Goal: Task Accomplishment & Management: Use online tool/utility

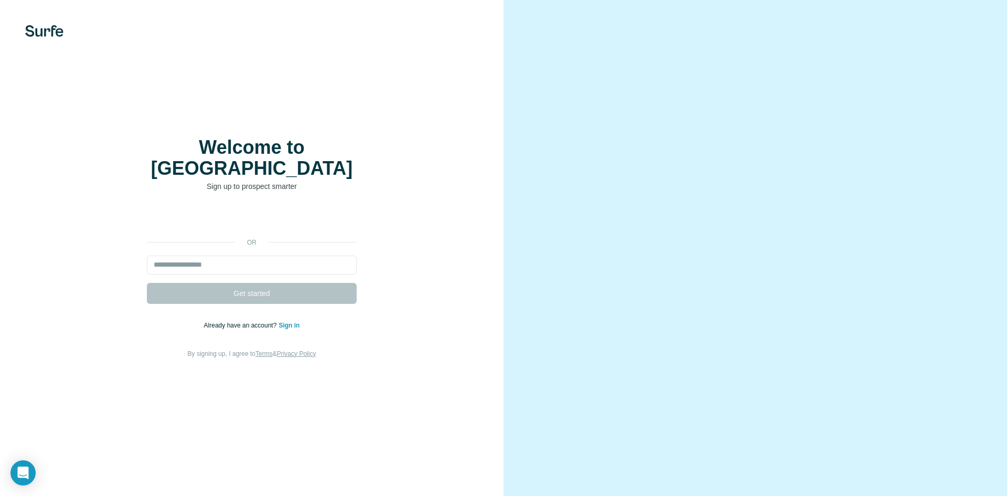
click at [285, 322] on link "Sign in" at bounding box center [289, 325] width 21 height 7
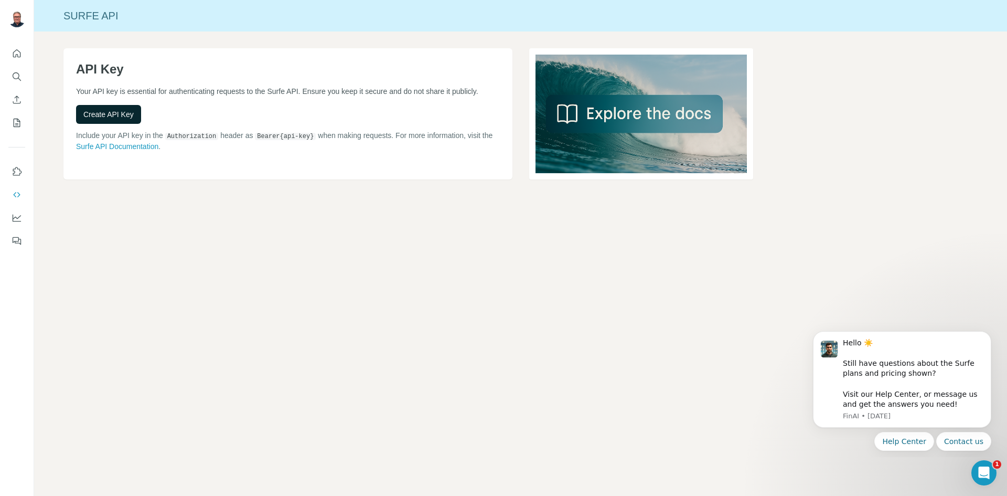
click at [93, 117] on span "Create API Key" at bounding box center [108, 114] width 50 height 10
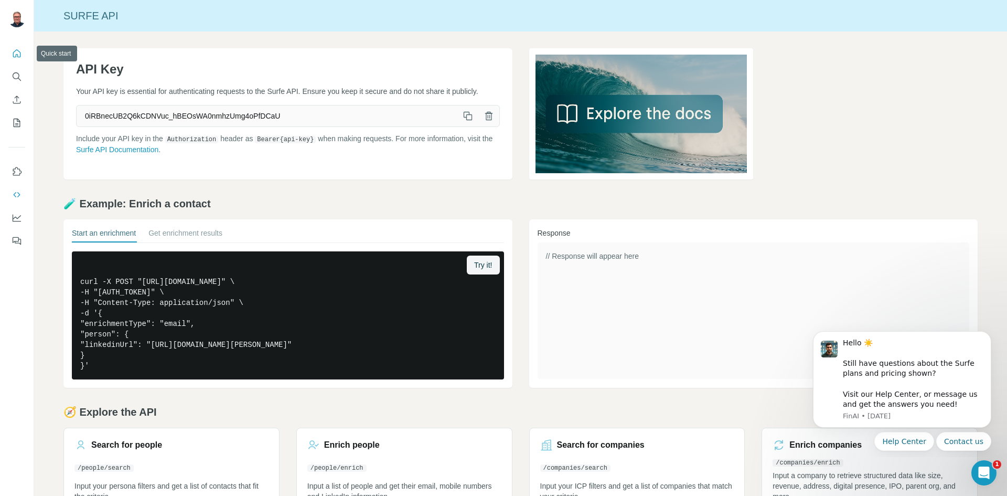
click at [10, 55] on button "Quick start" at bounding box center [16, 53] width 17 height 19
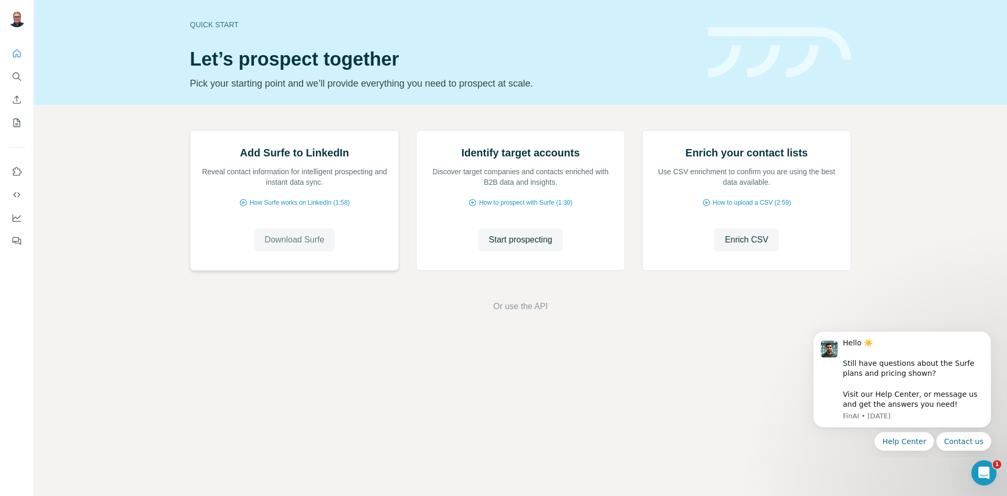
click at [297, 246] on span "Download Surfe" at bounding box center [295, 239] width 60 height 13
